Goal: Transaction & Acquisition: Purchase product/service

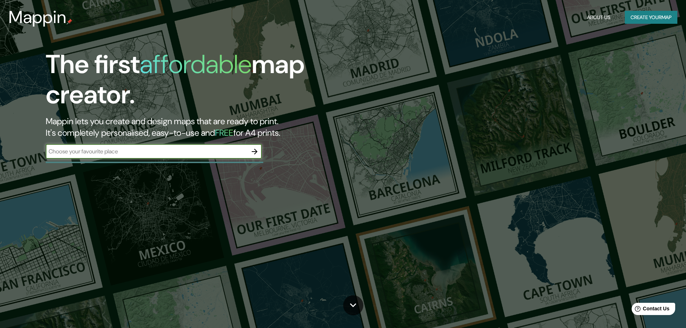
click at [98, 153] on input "text" at bounding box center [147, 151] width 202 height 8
type input "ㄴ"
type input "s"
type input "[GEOGRAPHIC_DATA]"
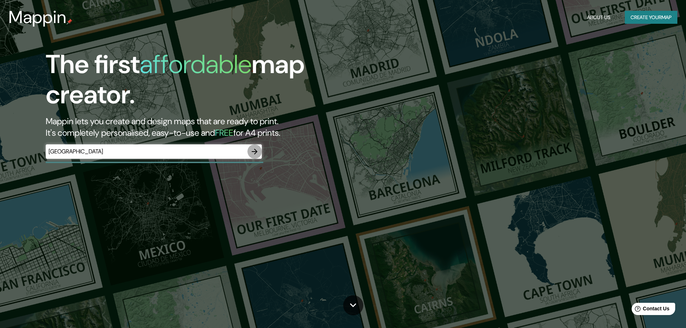
click at [255, 154] on icon "button" at bounding box center [255, 152] width 6 height 6
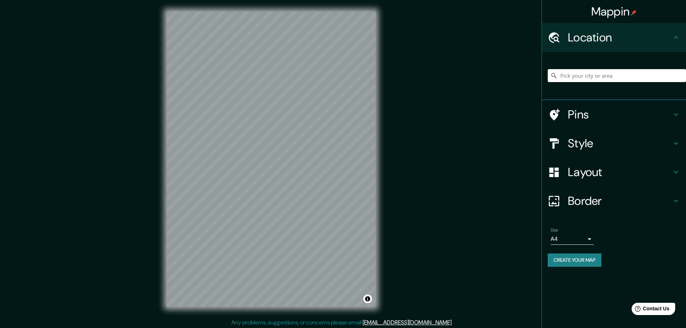
click at [596, 154] on div "Style" at bounding box center [614, 143] width 144 height 29
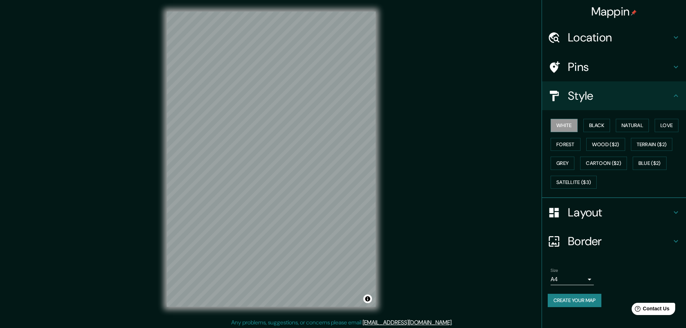
click at [613, 213] on h4 "Layout" at bounding box center [620, 212] width 104 height 14
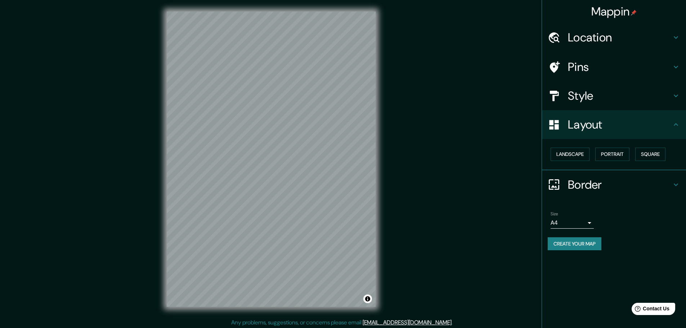
click at [606, 186] on h4 "Border" at bounding box center [620, 185] width 104 height 14
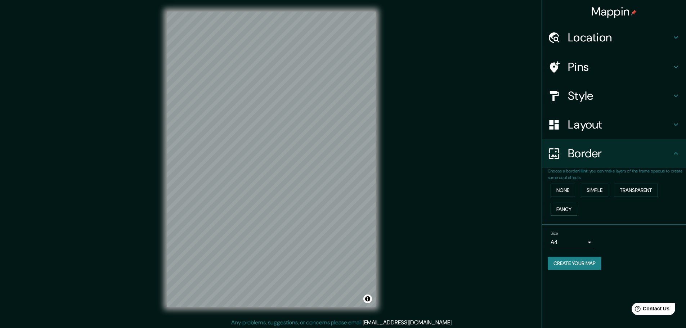
click at [591, 241] on body "Mappin Location Pins Style Layout Border Choose a border. Hint : you can make l…" at bounding box center [343, 164] width 686 height 328
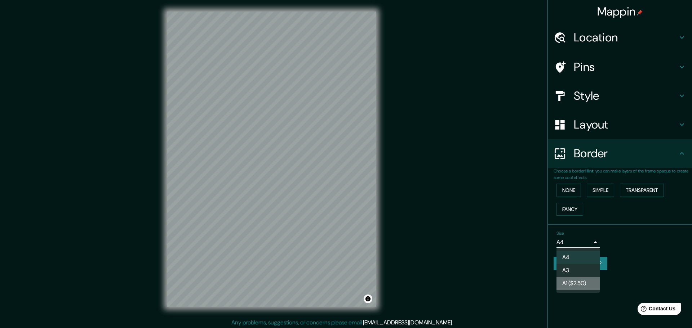
click at [585, 283] on li "A1 ($2.50)" at bounding box center [577, 283] width 43 height 13
type input "a3"
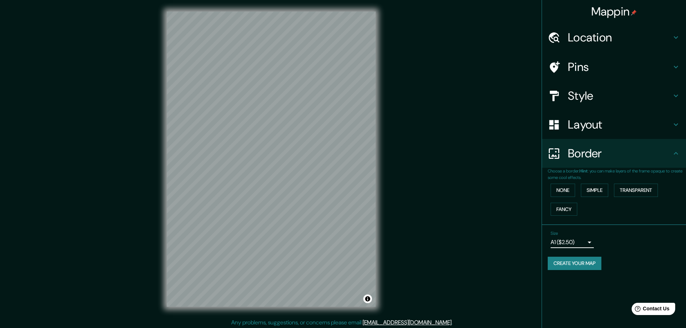
click at [579, 261] on button "Create your map" at bounding box center [575, 263] width 54 height 13
